Goal: Contribute content: Add original content to the website for others to see

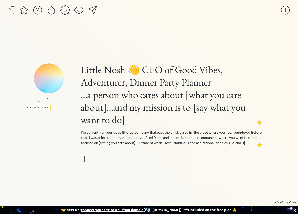
click at [49, 102] on div at bounding box center [49, 100] width 6 height 5
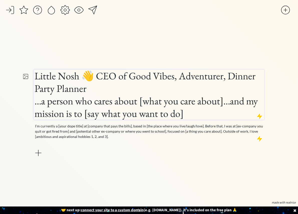
click at [85, 107] on h1 "...a person who cares about [what you care about]...and my mission is to [say w…" at bounding box center [149, 107] width 229 height 25
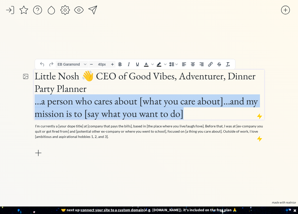
click at [85, 107] on h1 "...a person who cares about [what you care about]...and my mission is to [say w…" at bounding box center [149, 107] width 229 height 25
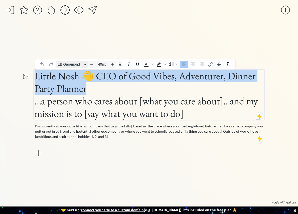
click at [84, 63] on div "Font EB Garamond" at bounding box center [85, 64] width 4 height 3
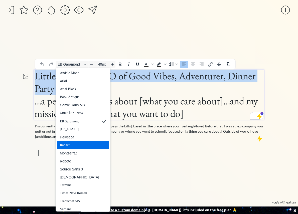
scroll to position [3, 0]
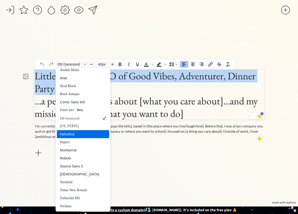
click at [101, 132] on div "Helvetica" at bounding box center [104, 134] width 6 height 6
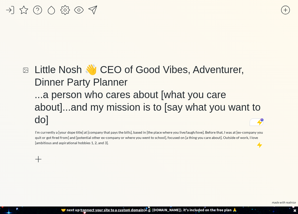
click at [124, 42] on div "click to upload a picture Little Nosh 👋 CEO of Good Vibes, Adventurer, Dinner P…" at bounding box center [149, 114] width 231 height 171
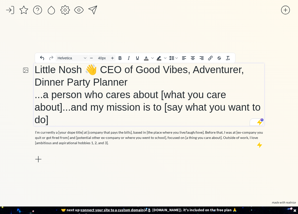
click at [118, 108] on span "...a person who cares about [what you care about]...and my mission is to [say w…" at bounding box center [148, 107] width 226 height 36
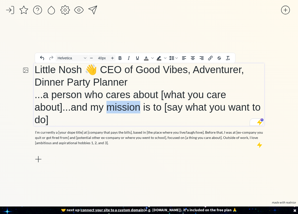
click at [118, 108] on span "...a person who cares about [what you care about]...and my mission is to [say w…" at bounding box center [148, 107] width 226 height 36
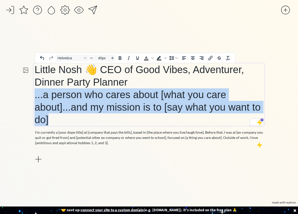
click at [118, 108] on span "...a person who cares about [what you care about]...and my mission is to [say w…" at bounding box center [148, 107] width 226 height 36
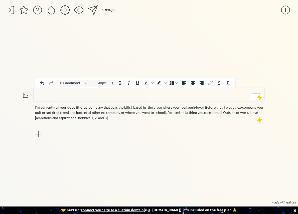
click at [138, 154] on div "click to upload a picture I’m currently a [your dope title] at [company that pa…" at bounding box center [149, 114] width 231 height 171
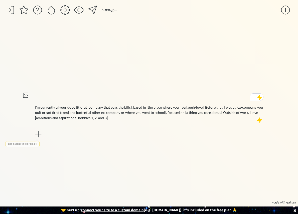
click at [58, 87] on div "click to upload a picture I’m currently a [your dope title] at [company that pa…" at bounding box center [149, 114] width 231 height 171
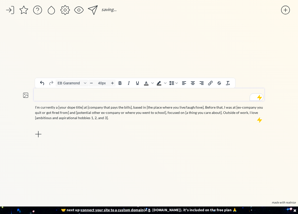
click at [58, 95] on h1 "To enrich screen reader interactions, please activate Accessibility in Grammarl…" at bounding box center [149, 95] width 229 height 13
click at [297, 110] on div "saving... click to upload a picture I’m currently a [your dope title] at [compa…" at bounding box center [149, 107] width 298 height 214
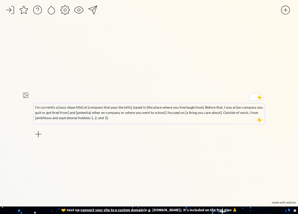
click at [156, 112] on p "I’m currently a [your dope title] at [company that pays the bills], based in [t…" at bounding box center [149, 113] width 228 height 16
click at [155, 112] on p "I’m currently a [your dope title] at [company that pays the bills], based in [t…" at bounding box center [149, 113] width 228 height 16
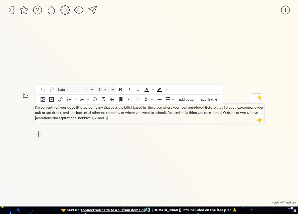
click at [155, 112] on p "I’m currently a [your dope title] at [company that pays the bills], based in [t…" at bounding box center [149, 113] width 228 height 16
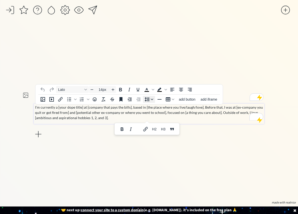
click at [150, 96] on button "Line height" at bounding box center [149, 99] width 12 height 7
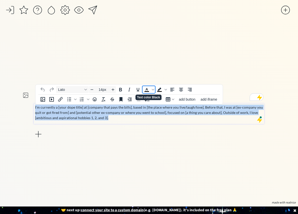
click at [143, 91] on span "Text color Black" at bounding box center [147, 89] width 9 height 7
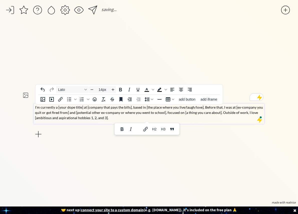
click at [152, 115] on span "I’m currently a [your dope title] at [company that pays the bills], based in [t…" at bounding box center [149, 112] width 228 height 15
click at [158, 153] on div "click to upload a picture I’m currently a [your dope title] at [company that pa…" at bounding box center [149, 114] width 231 height 171
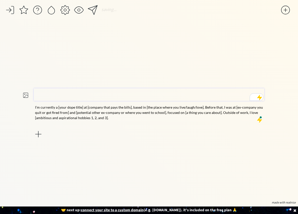
click at [151, 95] on h1 "To enrich screen reader interactions, please activate Accessibility in Grammarl…" at bounding box center [149, 95] width 229 height 13
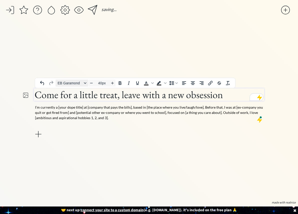
click at [82, 85] on span "EB Garamond" at bounding box center [70, 83] width 25 height 4
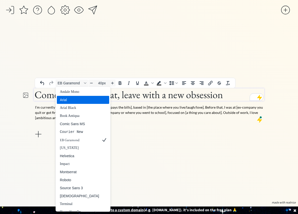
click at [82, 102] on div "Arial" at bounding box center [79, 100] width 39 height 6
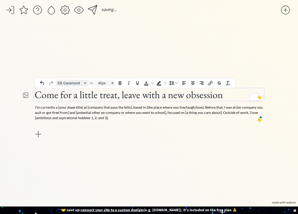
click at [81, 82] on span "EB Garamond" at bounding box center [70, 83] width 25 height 4
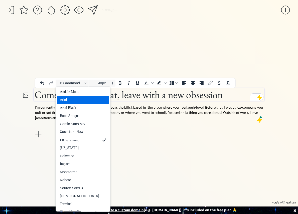
click at [80, 101] on div "Arial" at bounding box center [79, 100] width 39 height 6
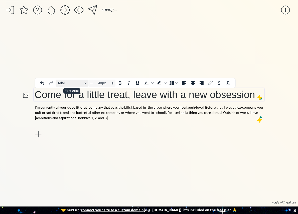
click at [80, 86] on button "Arial" at bounding box center [72, 83] width 33 height 7
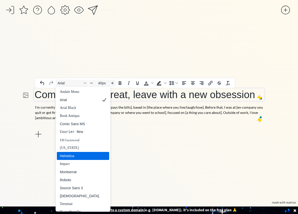
click at [84, 156] on div "Helvetica" at bounding box center [79, 156] width 39 height 6
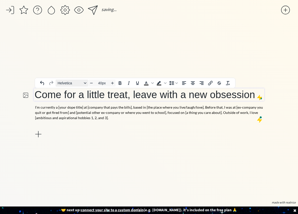
click at [83, 82] on button "Helvetica" at bounding box center [72, 83] width 33 height 7
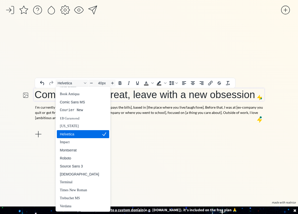
scroll to position [0, 0]
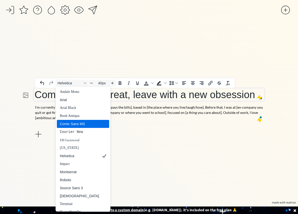
click at [126, 133] on div "Come for a little treat, leave with a new obsession I’m currently a [your dope …" at bounding box center [149, 114] width 231 height 51
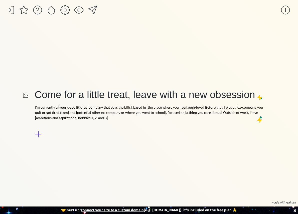
click at [39, 134] on div at bounding box center [38, 134] width 10 height 10
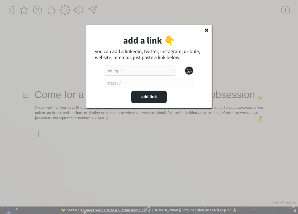
click at [208, 29] on use at bounding box center [207, 31] width 4 height 4
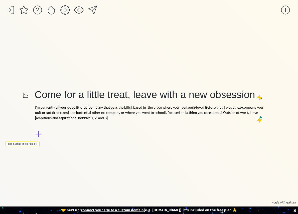
click at [38, 136] on div at bounding box center [38, 134] width 10 height 10
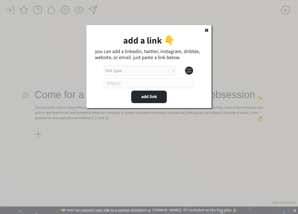
click at [155, 68] on select "link type apple music apple podcasts beehiiv behance bluesky calendar discord d…" at bounding box center [140, 71] width 72 height 10
select select ""instagram""
click at [104, 66] on select "link type apple music apple podcasts beehiiv behance bluesky calendar discord d…" at bounding box center [140, 71] width 72 height 10
click at [162, 83] on input "input" at bounding box center [149, 83] width 90 height 10
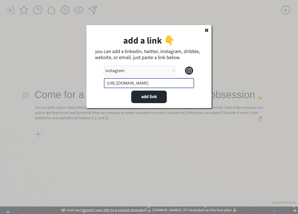
type input "[URL][DOMAIN_NAME]"
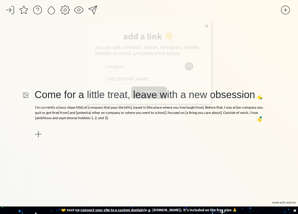
select select ""PLACEHOLDER_1427118222253""
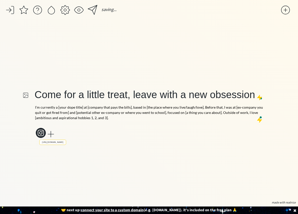
click at [42, 134] on icon at bounding box center [41, 133] width 10 height 10
select select ""instagram""
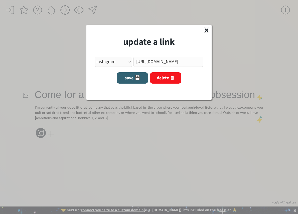
click at [206, 30] on use at bounding box center [207, 31] width 4 height 4
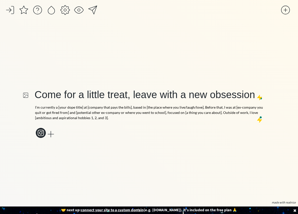
click at [26, 98] on div at bounding box center [26, 95] width 6 height 9
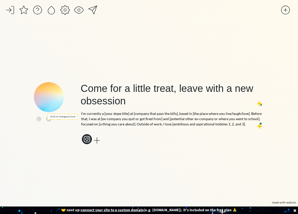
click at [52, 100] on input "file" at bounding box center [49, 97] width 30 height 30
click at [47, 105] on input "file" at bounding box center [49, 97] width 30 height 30
type input "C:\fakepath\Little Nosh Official Logo.png"
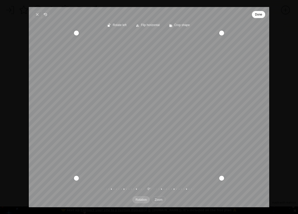
click at [156, 200] on span "Zoom" at bounding box center [159, 200] width 8 height 3
drag, startPoint x: 148, startPoint y: 188, endPoint x: 197, endPoint y: 186, distance: 48.7
click at [197, 186] on div "Pintura" at bounding box center [204, 190] width 96 height 14
click at [254, 147] on div "Recenter" at bounding box center [149, 105] width 233 height 145
drag, startPoint x: 170, startPoint y: 138, endPoint x: 171, endPoint y: 115, distance: 23.4
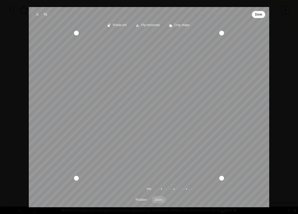
click at [171, 115] on div "Recenter" at bounding box center [149, 105] width 233 height 145
drag, startPoint x: 171, startPoint y: 115, endPoint x: 167, endPoint y: 88, distance: 27.3
click at [167, 88] on div "Recenter" at bounding box center [149, 105] width 233 height 145
click at [262, 95] on div "Recenter" at bounding box center [149, 105] width 233 height 145
click at [258, 16] on span "Done" at bounding box center [258, 15] width 7 height 6
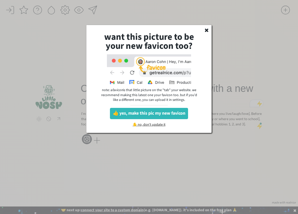
click at [202, 36] on div "want this picture to be your new favicon too? note: a favicon is that little pi…" at bounding box center [149, 79] width 125 height 108
click at [208, 27] on div "want this picture to be your new favicon too? note: a favicon is that little pi…" at bounding box center [149, 79] width 125 height 108
click at [208, 29] on use at bounding box center [207, 31] width 4 height 4
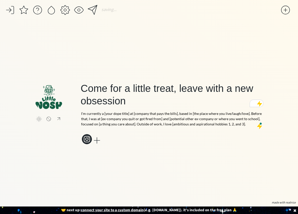
click at [96, 142] on div at bounding box center [97, 141] width 10 height 10
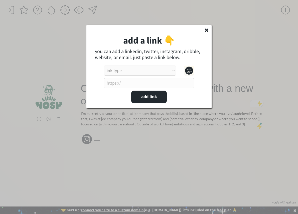
click at [208, 30] on icon at bounding box center [206, 30] width 5 height 5
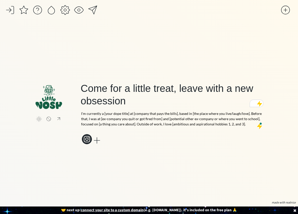
click at [285, 9] on div at bounding box center [286, 10] width 10 height 10
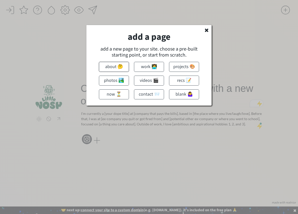
click at [121, 69] on button "about 🤔" at bounding box center [114, 67] width 30 height 10
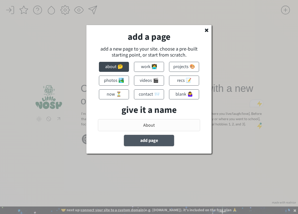
click at [141, 143] on button "add page" at bounding box center [149, 140] width 50 height 11
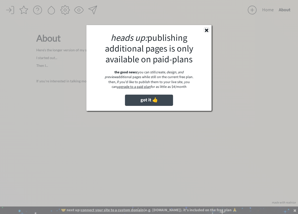
click at [206, 31] on use at bounding box center [207, 31] width 4 height 4
